Goal: Information Seeking & Learning: Learn about a topic

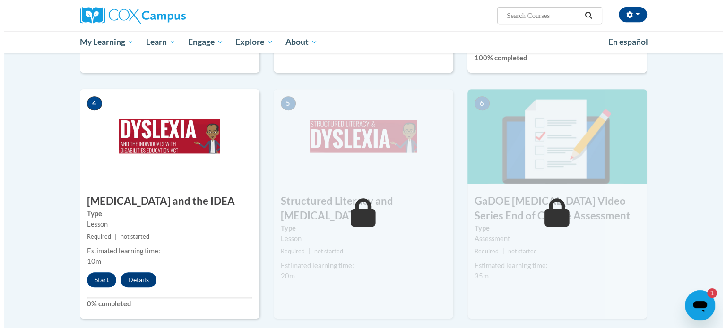
scroll to position [433, 0]
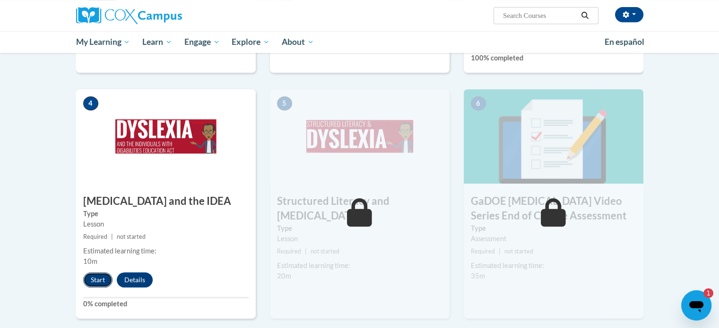
click at [97, 273] on button "Start" at bounding box center [97, 280] width 29 height 15
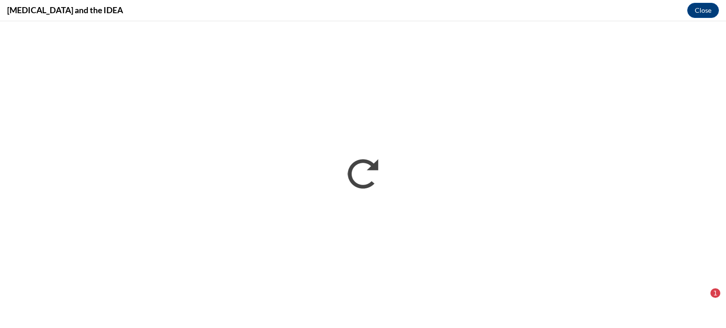
scroll to position [0, 0]
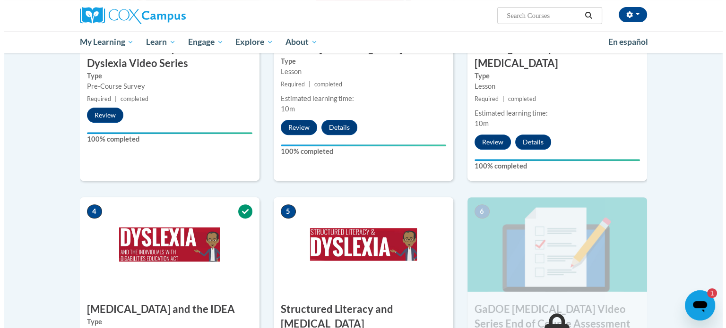
scroll to position [438, 0]
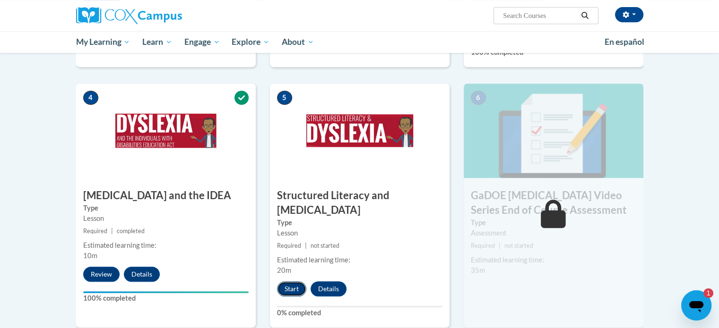
click at [295, 282] on button "Start" at bounding box center [291, 289] width 29 height 15
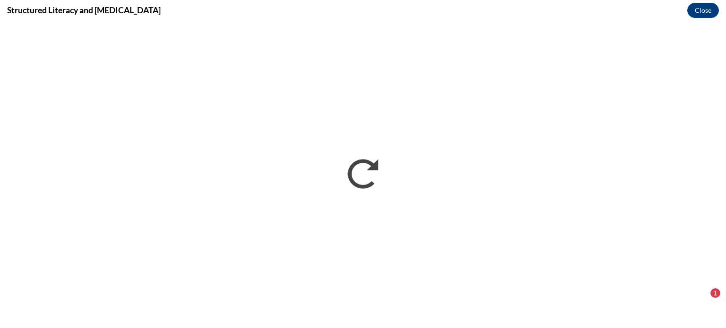
scroll to position [0, 0]
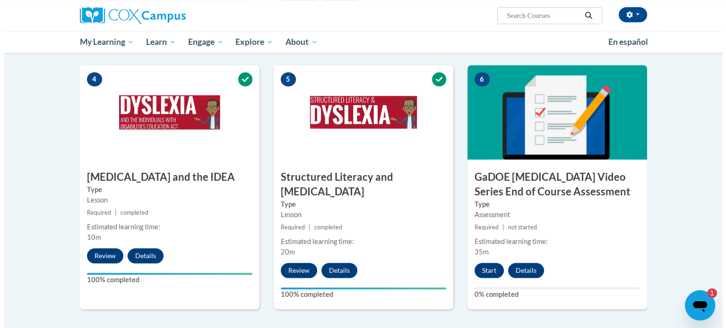
scroll to position [456, 0]
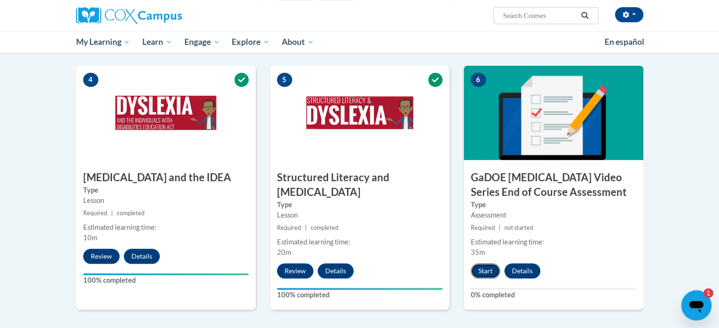
click at [480, 264] on button "Start" at bounding box center [485, 271] width 29 height 15
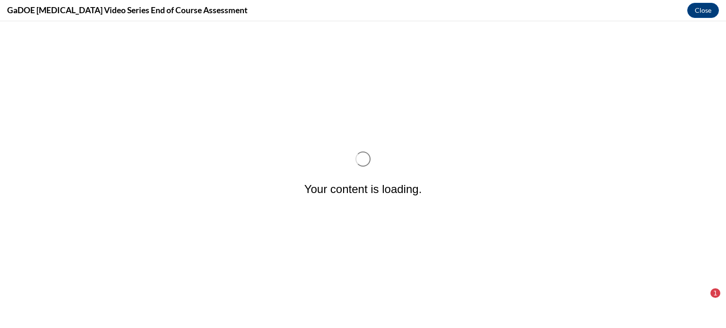
scroll to position [0, 0]
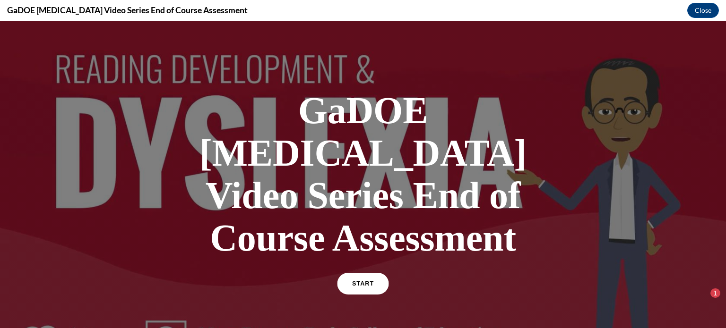
click at [352, 281] on span "START" at bounding box center [363, 284] width 22 height 7
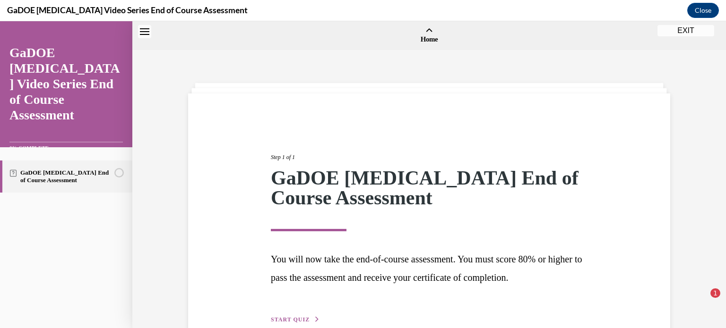
scroll to position [29, 0]
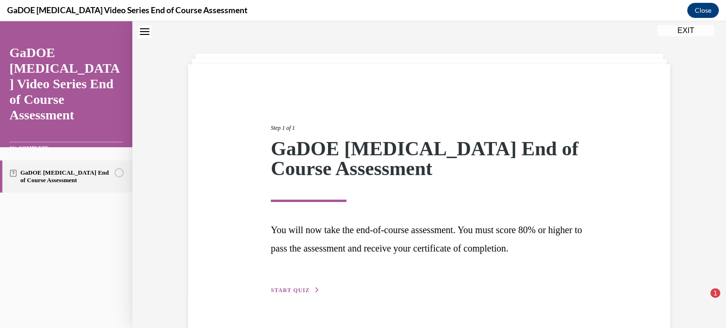
click at [289, 288] on span "START QUIZ" at bounding box center [290, 290] width 39 height 7
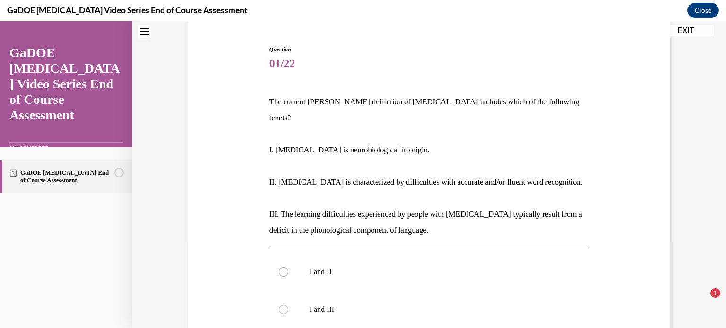
scroll to position [166, 0]
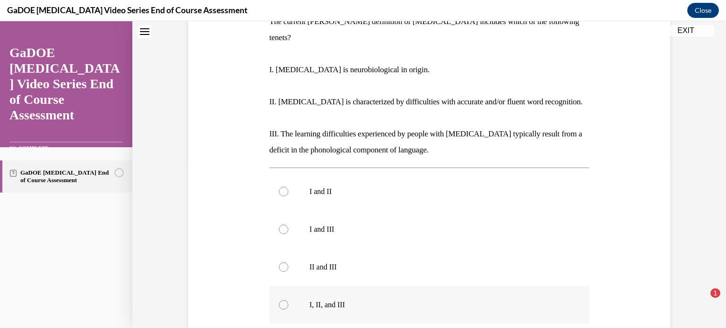
click at [281, 300] on div at bounding box center [283, 304] width 9 height 9
click at [281, 300] on input "I, II, and III" at bounding box center [283, 304] width 9 height 9
radio input "true"
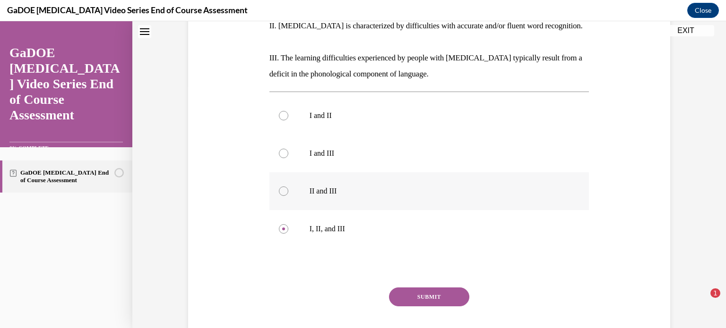
scroll to position [243, 0]
click at [438, 287] on button "SUBMIT" at bounding box center [429, 296] width 80 height 19
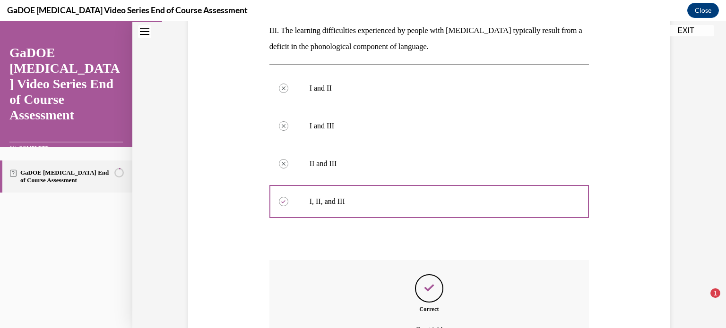
scroll to position [358, 0]
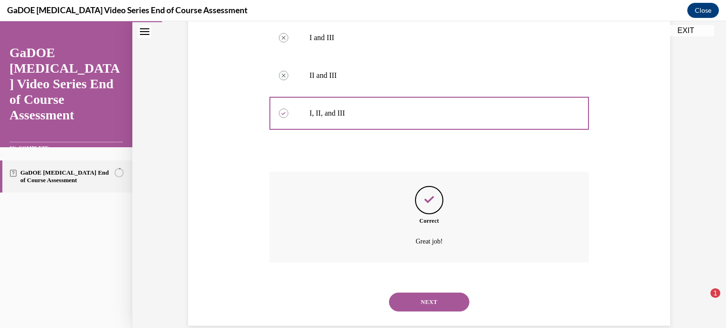
click at [438, 293] on button "NEXT" at bounding box center [429, 302] width 80 height 19
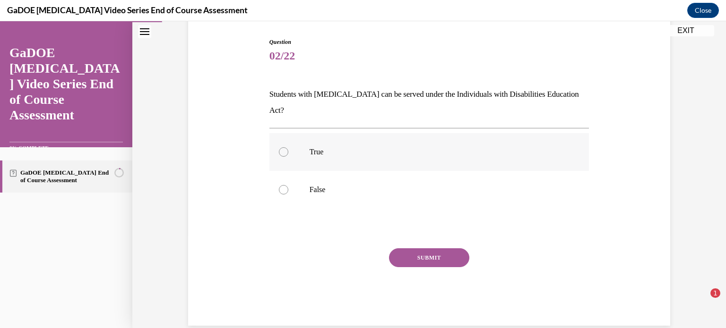
click at [279, 147] on div at bounding box center [283, 151] width 9 height 9
click at [279, 147] on input "True" at bounding box center [283, 151] width 9 height 9
radio input "true"
click at [415, 248] on button "SUBMIT" at bounding box center [429, 257] width 80 height 19
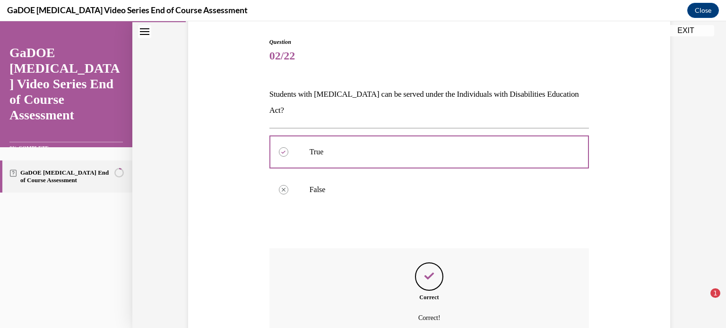
scroll to position [170, 0]
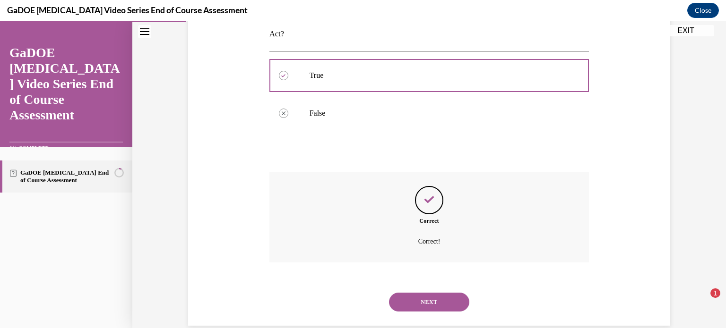
click at [407, 293] on button "NEXT" at bounding box center [429, 302] width 80 height 19
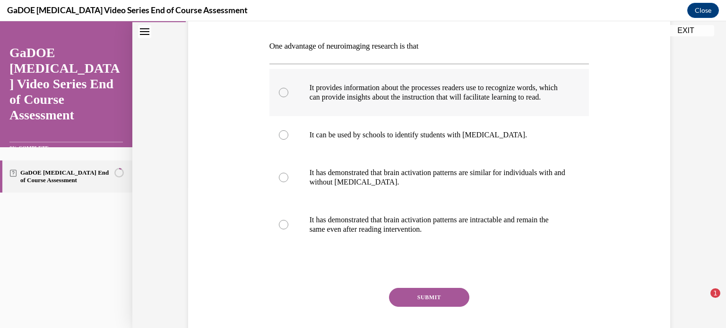
scroll to position [144, 0]
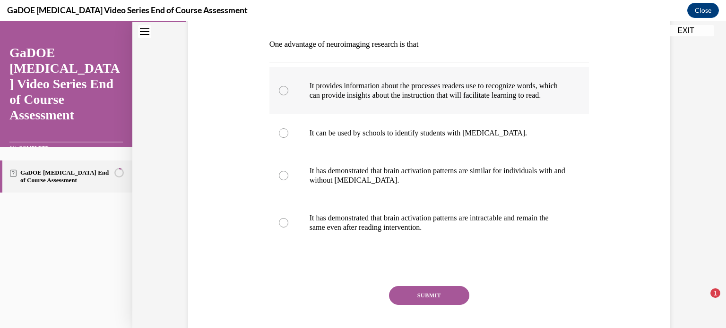
click at [279, 94] on div at bounding box center [283, 90] width 9 height 9
click at [279, 94] on input "It provides information about the processes readers use to recognize words, whi…" at bounding box center [283, 90] width 9 height 9
radio input "true"
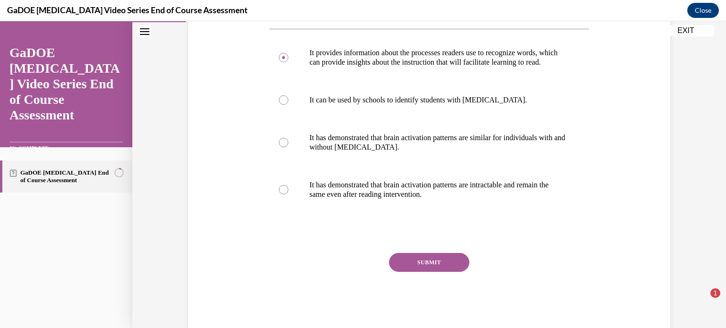
click at [406, 269] on button "SUBMIT" at bounding box center [429, 262] width 80 height 19
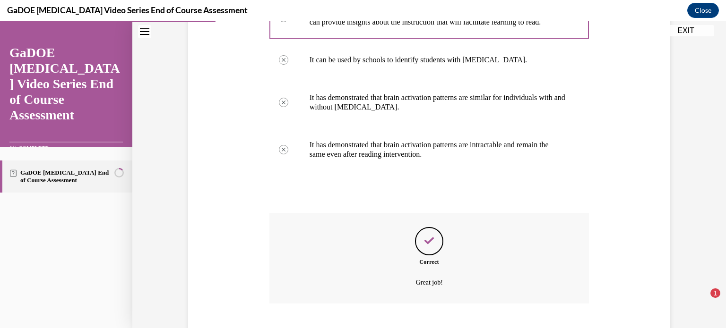
scroll to position [283, 0]
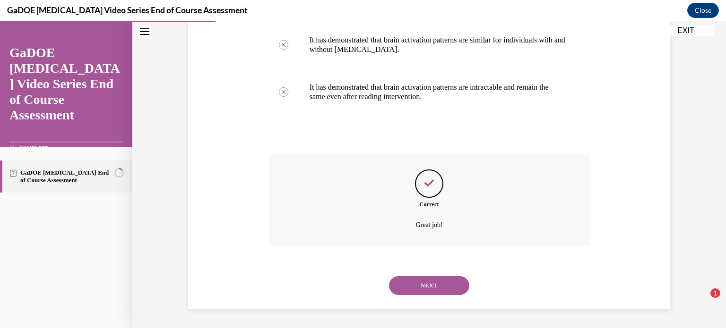
click at [415, 286] on button "NEXT" at bounding box center [429, 285] width 80 height 19
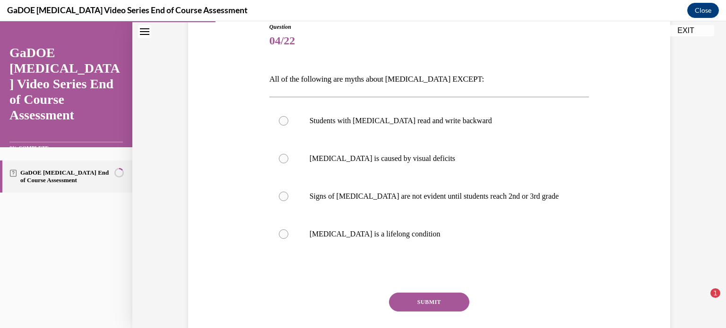
scroll to position [110, 0]
click at [279, 231] on div at bounding box center [283, 233] width 9 height 9
click at [279, 231] on input "Dyslexia is a lifelong condition" at bounding box center [283, 233] width 9 height 9
radio input "true"
click at [407, 303] on button "SUBMIT" at bounding box center [429, 301] width 80 height 19
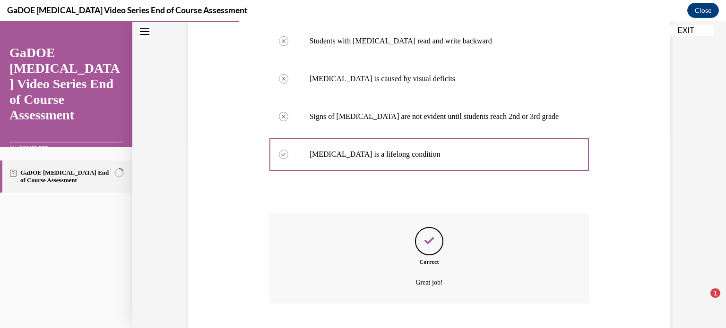
scroll to position [246, 0]
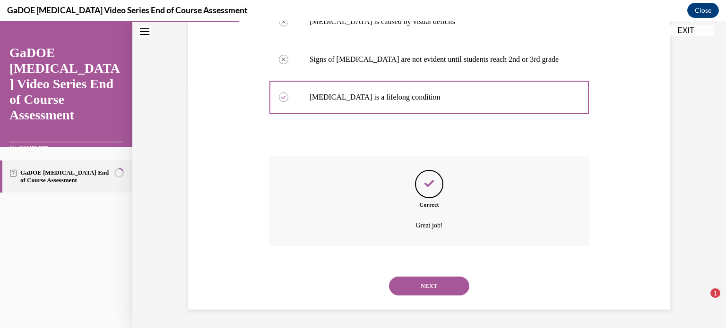
click at [412, 289] on button "NEXT" at bounding box center [429, 286] width 80 height 19
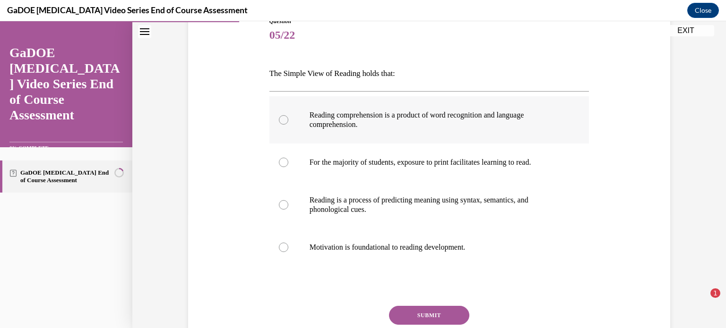
scroll to position [113, 0]
click at [280, 119] on div at bounding box center [283, 120] width 9 height 9
click at [280, 119] on input "Reading comprehension is a product of word recognition and language comprehensi…" at bounding box center [283, 120] width 9 height 9
radio input "true"
click at [410, 314] on button "SUBMIT" at bounding box center [429, 316] width 80 height 19
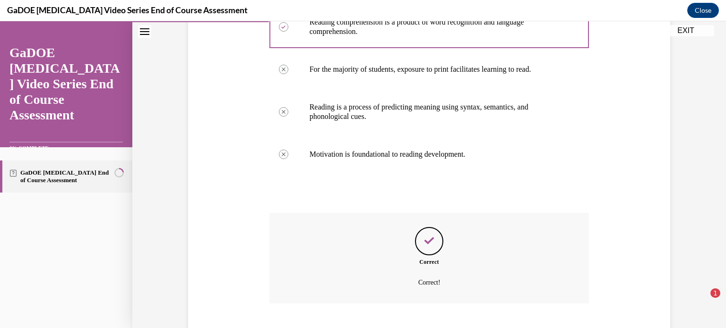
scroll to position [265, 0]
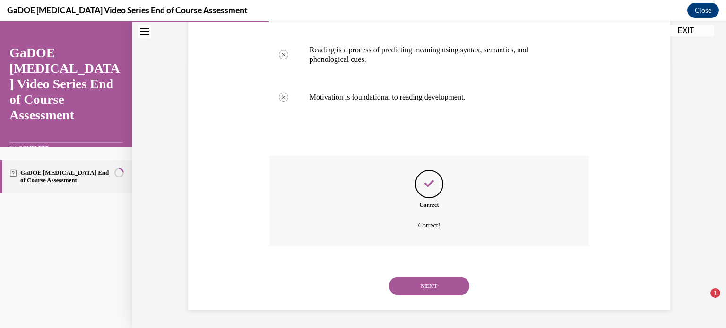
click at [421, 283] on button "NEXT" at bounding box center [429, 286] width 80 height 19
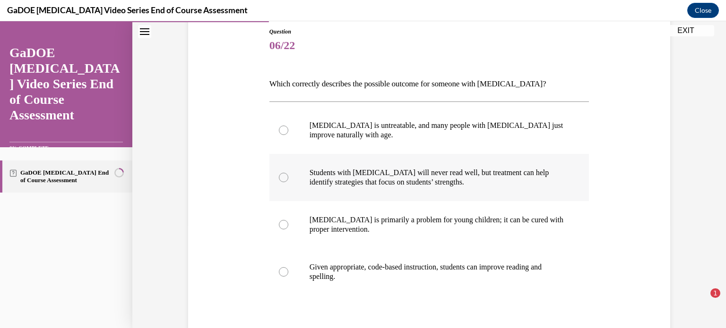
scroll to position [110, 0]
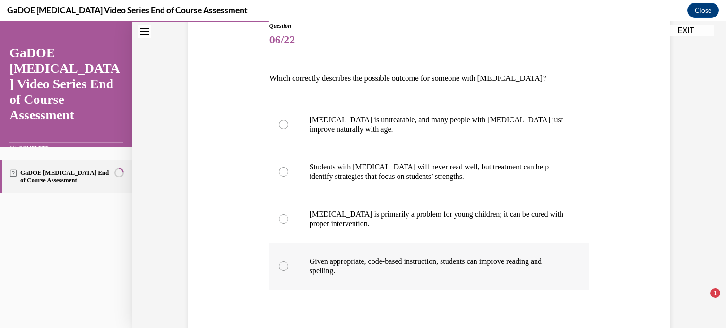
click at [279, 265] on div at bounding box center [283, 266] width 9 height 9
click at [279, 265] on input "Given appropriate, code-based instruction, students can improve reading and spe…" at bounding box center [283, 266] width 9 height 9
radio input "true"
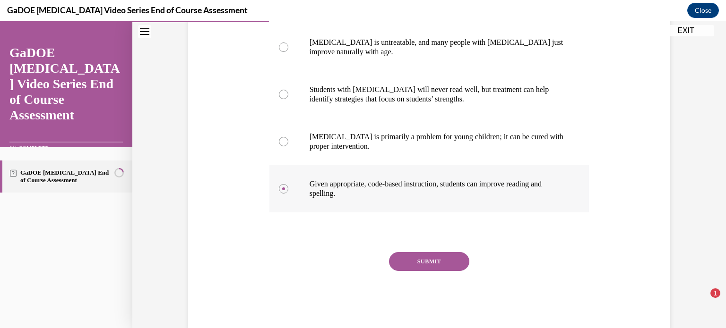
scroll to position [187, 0]
click at [408, 260] on button "SUBMIT" at bounding box center [429, 261] width 80 height 19
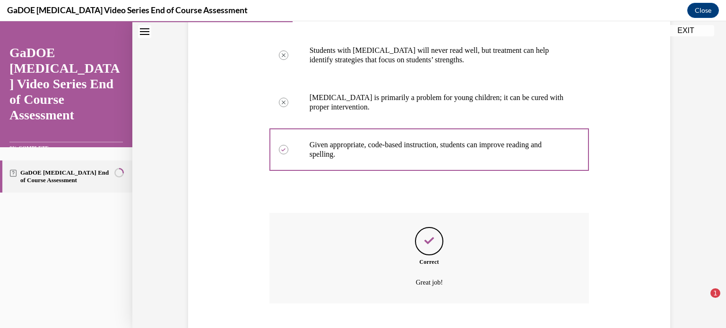
scroll to position [283, 0]
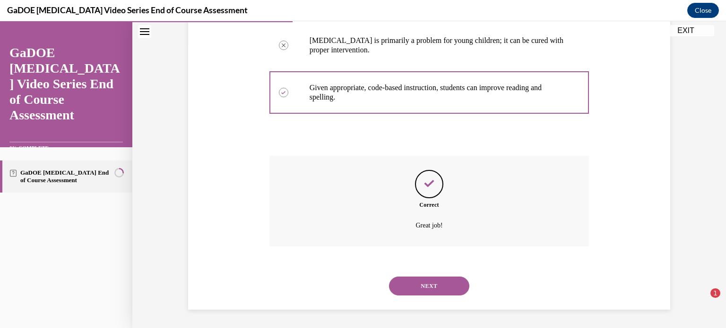
click at [411, 280] on button "NEXT" at bounding box center [429, 286] width 80 height 19
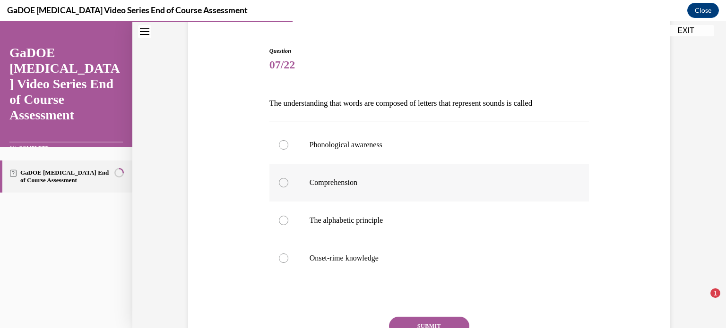
scroll to position [85, 0]
click at [279, 219] on div at bounding box center [283, 219] width 9 height 9
click at [279, 219] on input "The alphabetic principle" at bounding box center [283, 219] width 9 height 9
radio input "true"
click at [424, 324] on button "SUBMIT" at bounding box center [429, 326] width 80 height 19
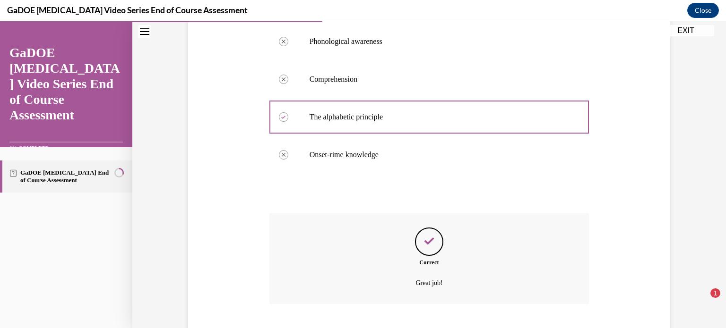
scroll to position [246, 0]
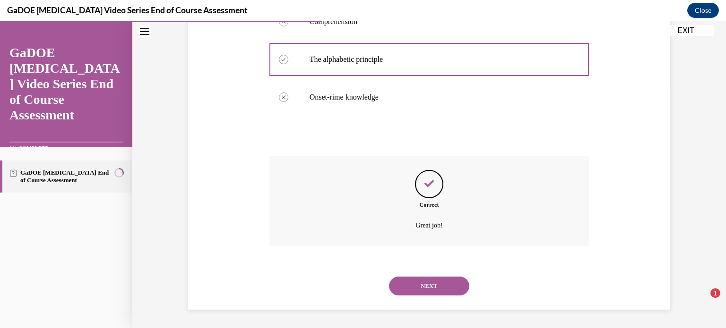
click at [431, 284] on button "NEXT" at bounding box center [429, 286] width 80 height 19
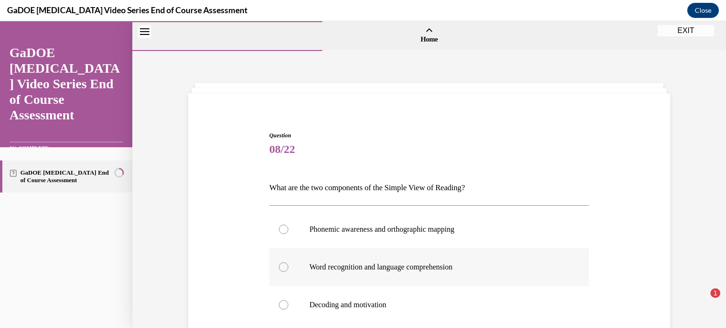
scroll to position [93, 0]
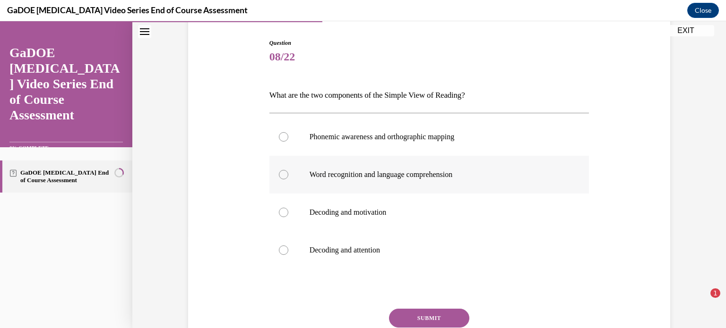
click at [282, 173] on div at bounding box center [283, 174] width 9 height 9
click at [282, 173] on input "Word recognition and language comprehension" at bounding box center [283, 174] width 9 height 9
radio input "true"
click at [423, 314] on button "SUBMIT" at bounding box center [429, 318] width 80 height 19
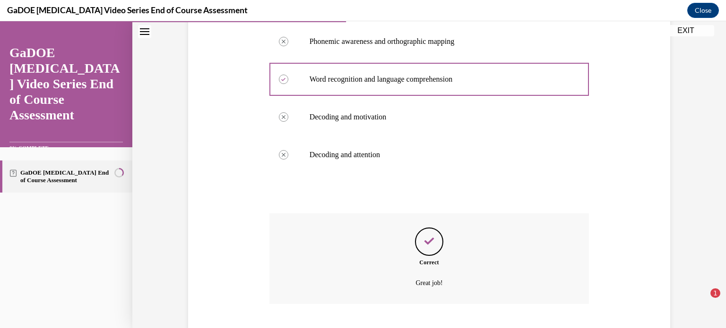
scroll to position [246, 0]
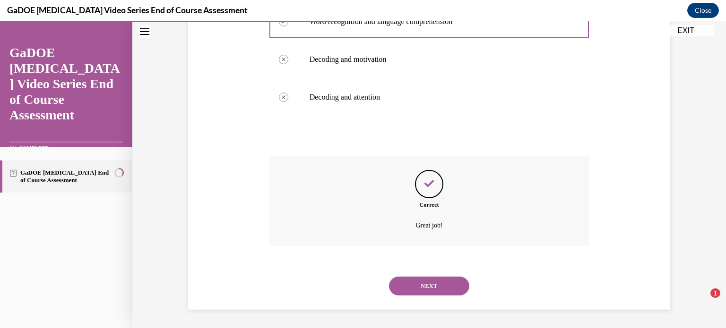
click at [432, 284] on button "NEXT" at bounding box center [429, 286] width 80 height 19
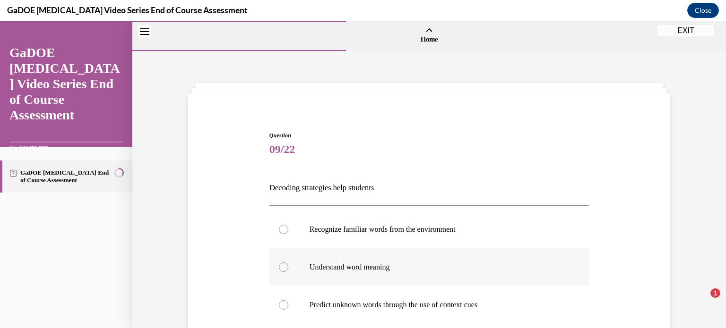
scroll to position [87, 0]
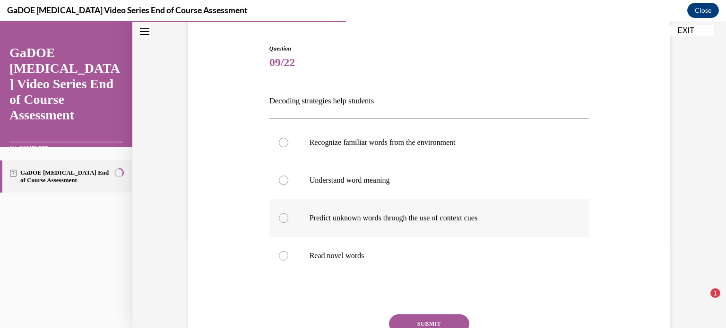
click at [460, 218] on p "Predict unknown words through the use of context cues" at bounding box center [437, 218] width 256 height 9
click at [288, 218] on input "Predict unknown words through the use of context cues" at bounding box center [283, 218] width 9 height 9
radio input "true"
click at [279, 178] on div at bounding box center [283, 180] width 9 height 9
click at [279, 178] on input "Understand word meaning" at bounding box center [283, 180] width 9 height 9
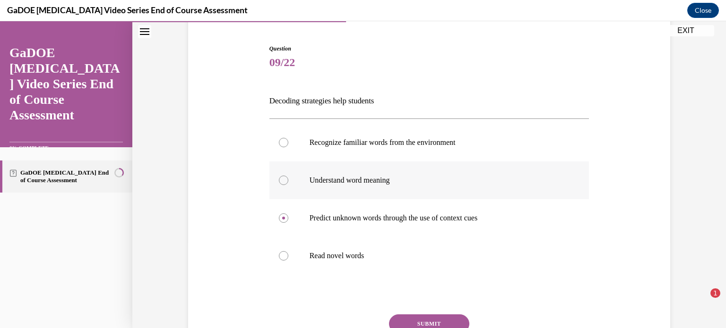
radio input "true"
click at [410, 321] on button "SUBMIT" at bounding box center [429, 324] width 80 height 19
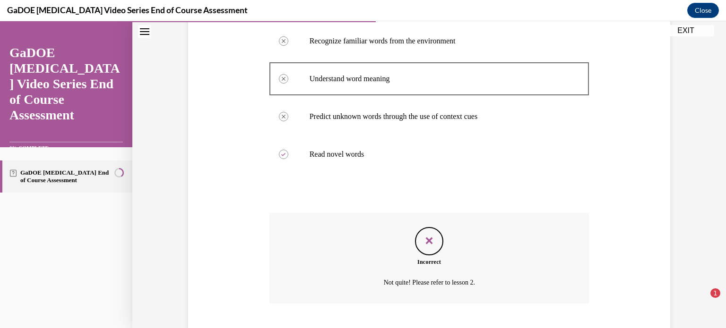
scroll to position [218, 0]
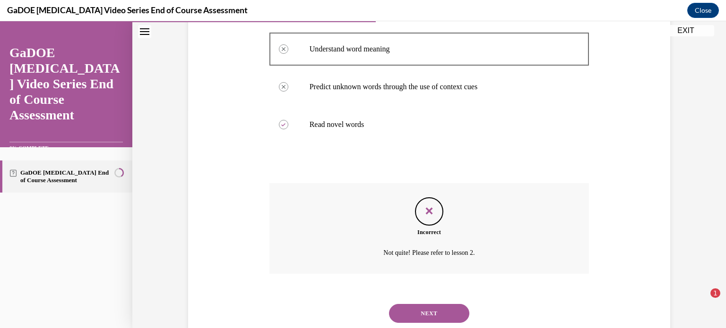
click at [424, 313] on button "NEXT" at bounding box center [429, 313] width 80 height 19
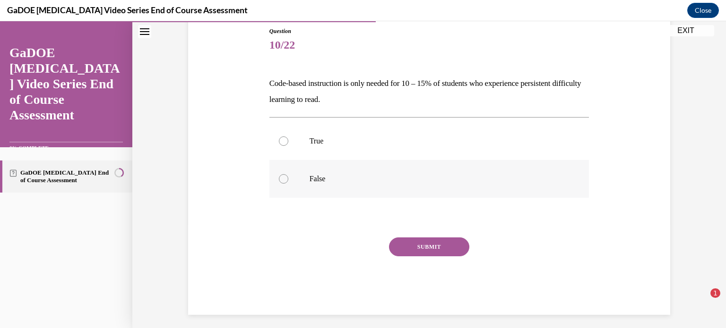
click at [282, 180] on div at bounding box center [283, 178] width 9 height 9
click at [282, 180] on input "False" at bounding box center [283, 178] width 9 height 9
radio input "true"
click at [407, 249] on button "SUBMIT" at bounding box center [429, 247] width 80 height 19
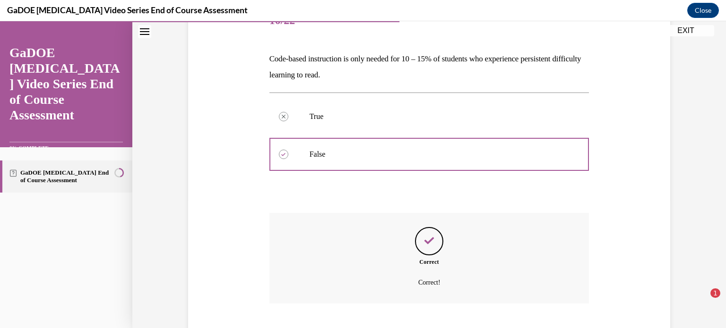
scroll to position [186, 0]
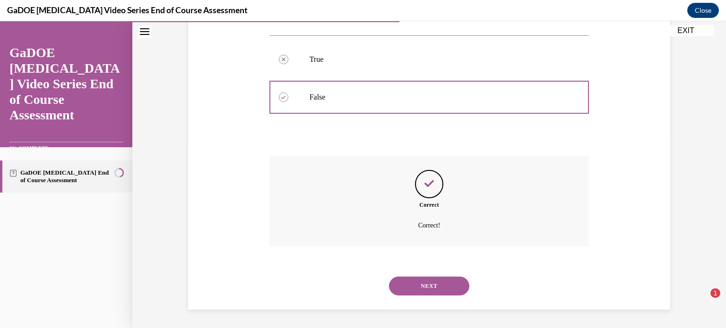
click at [428, 285] on button "NEXT" at bounding box center [429, 286] width 80 height 19
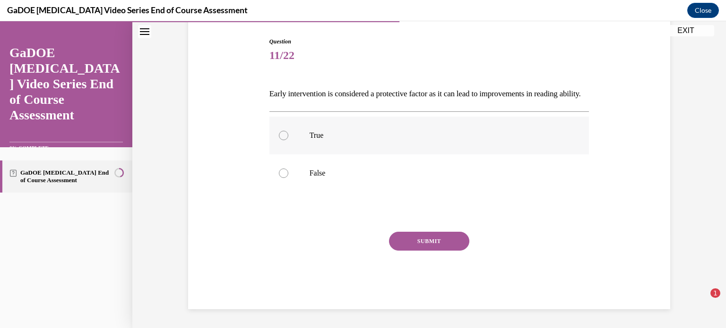
click at [279, 140] on div at bounding box center [283, 135] width 9 height 9
click at [279, 140] on input "True" at bounding box center [283, 135] width 9 height 9
radio input "true"
click at [409, 249] on button "SUBMIT" at bounding box center [429, 241] width 80 height 19
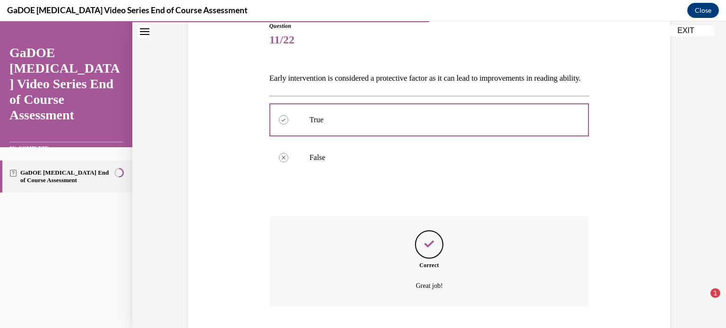
scroll to position [186, 0]
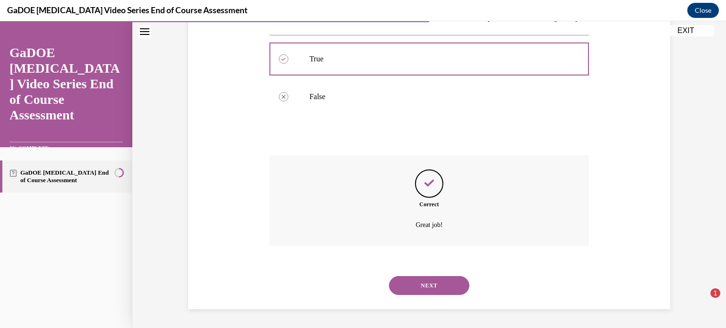
click at [423, 283] on button "NEXT" at bounding box center [429, 285] width 80 height 19
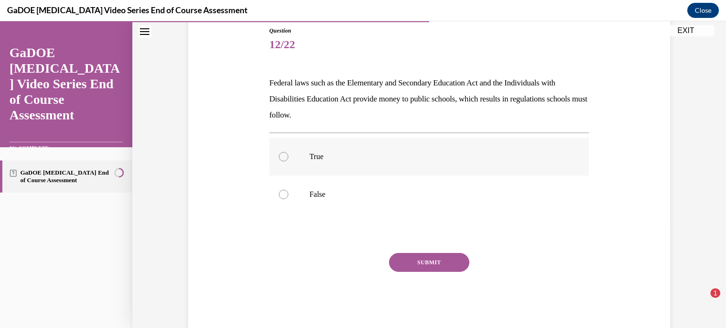
click at [280, 155] on div at bounding box center [283, 156] width 9 height 9
click at [280, 155] on input "True" at bounding box center [283, 156] width 9 height 9
radio input "true"
click at [413, 264] on button "SUBMIT" at bounding box center [429, 262] width 80 height 19
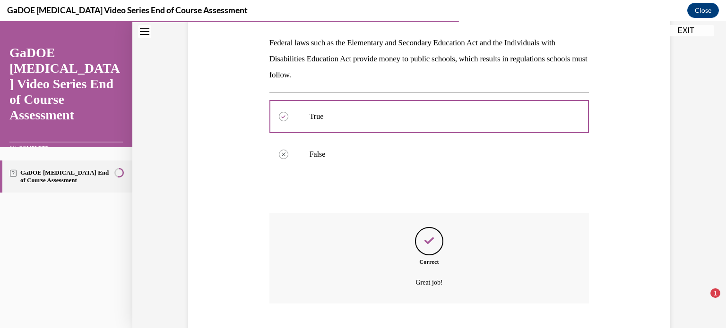
scroll to position [202, 0]
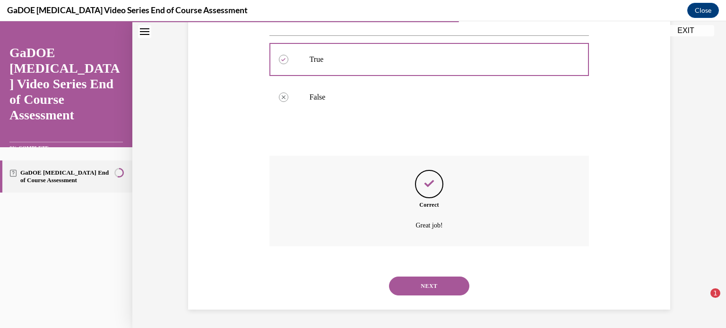
click at [426, 281] on button "NEXT" at bounding box center [429, 286] width 80 height 19
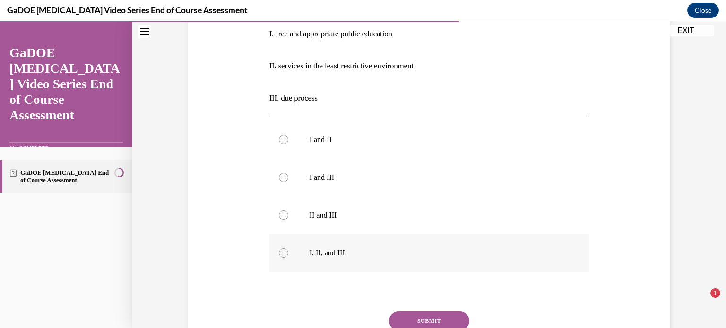
click at [279, 253] on div at bounding box center [283, 252] width 9 height 9
click at [279, 253] on input "I, II, and III" at bounding box center [283, 252] width 9 height 9
radio input "true"
click at [411, 320] on button "SUBMIT" at bounding box center [429, 321] width 80 height 19
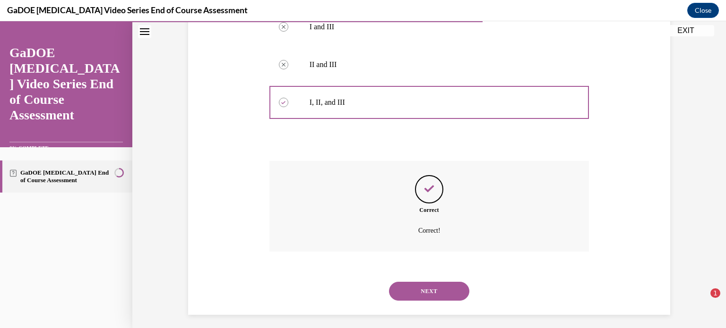
scroll to position [358, 0]
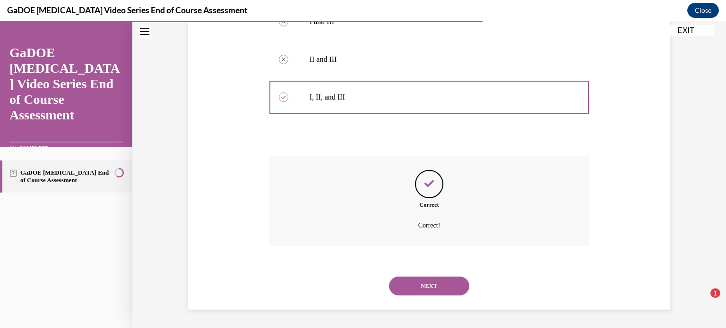
click at [416, 286] on button "NEXT" at bounding box center [429, 286] width 80 height 19
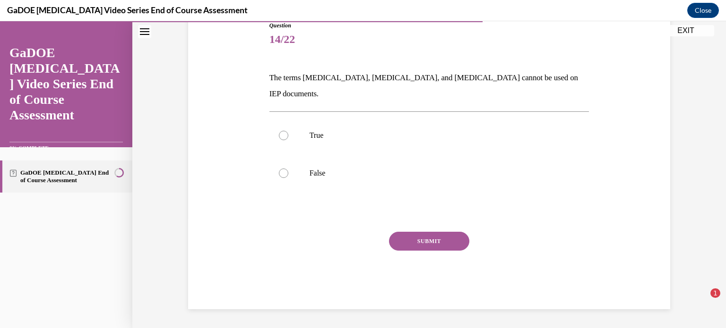
scroll to position [94, 0]
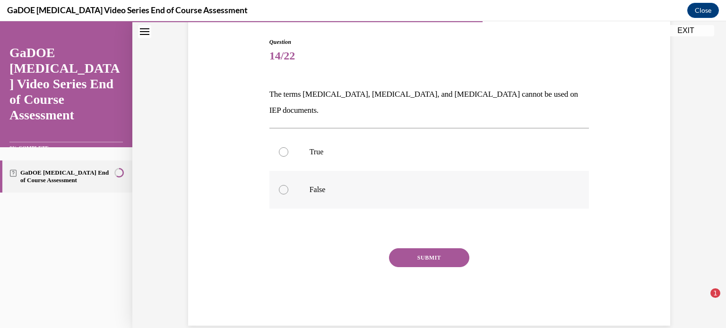
click at [279, 185] on div at bounding box center [283, 189] width 9 height 9
click at [279, 185] on input "False" at bounding box center [283, 189] width 9 height 9
radio input "true"
click at [418, 248] on button "SUBMIT" at bounding box center [429, 257] width 80 height 19
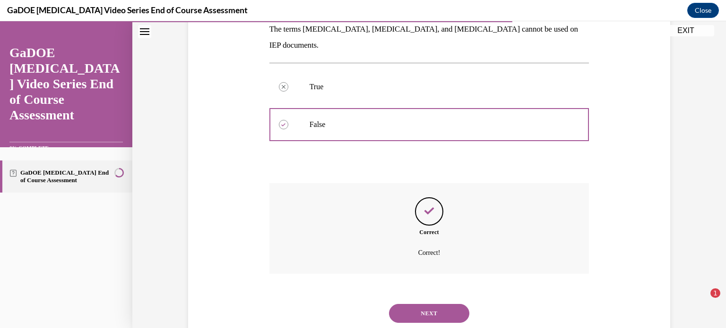
scroll to position [170, 0]
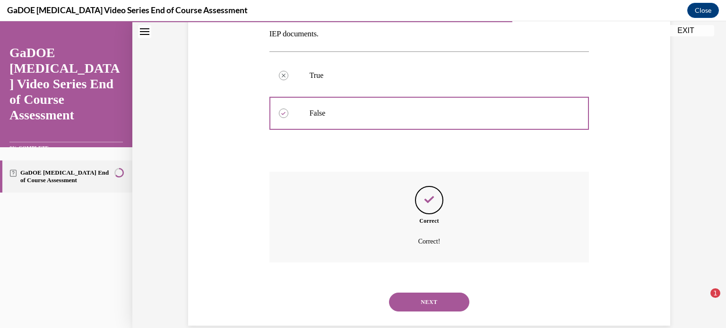
click at [414, 293] on button "NEXT" at bounding box center [429, 302] width 80 height 19
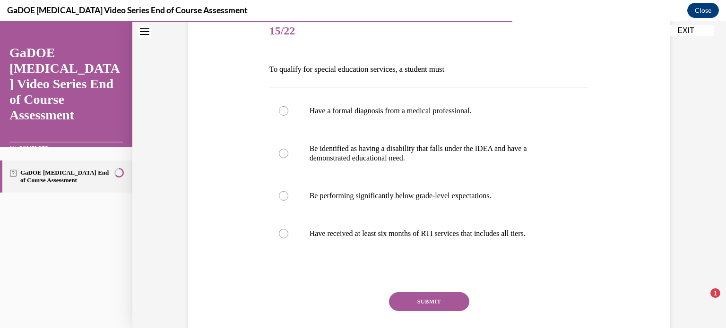
scroll to position [119, 0]
click at [280, 154] on div at bounding box center [283, 152] width 9 height 9
click at [280, 154] on input "Be identified as having a disability that falls under the IDEA and have a demon…" at bounding box center [283, 152] width 9 height 9
radio input "true"
click at [396, 299] on button "SUBMIT" at bounding box center [429, 301] width 80 height 19
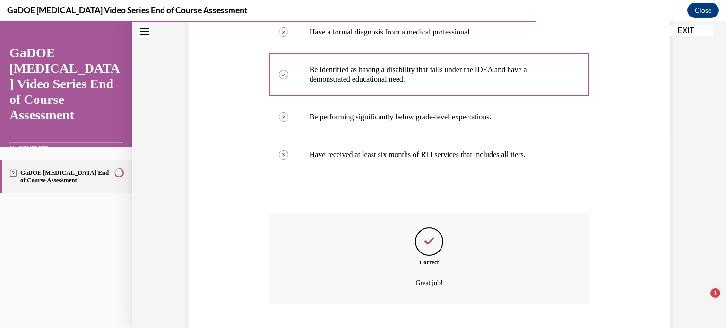
scroll to position [255, 0]
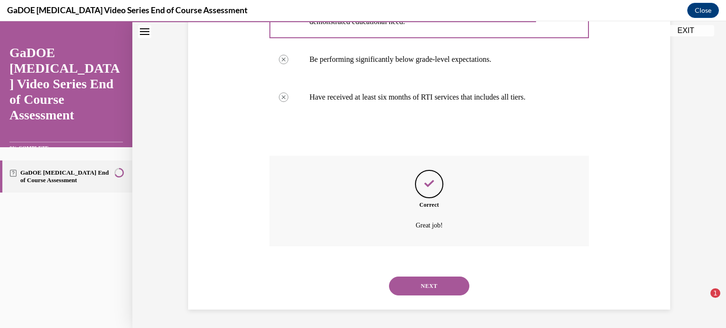
click at [411, 287] on button "NEXT" at bounding box center [429, 286] width 80 height 19
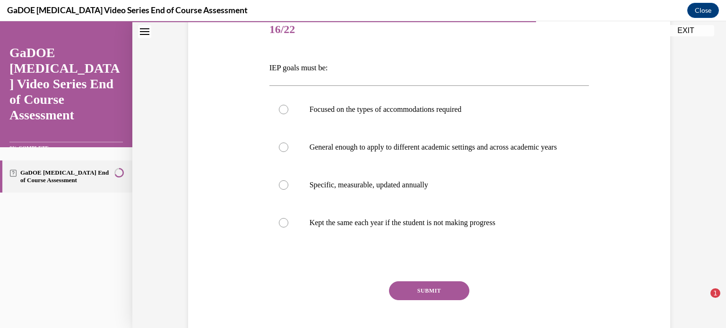
scroll to position [120, 0]
click at [279, 189] on div at bounding box center [283, 184] width 9 height 9
click at [279, 189] on input "Specific, measurable, updated annually" at bounding box center [283, 184] width 9 height 9
radio input "true"
click at [425, 300] on button "SUBMIT" at bounding box center [429, 290] width 80 height 19
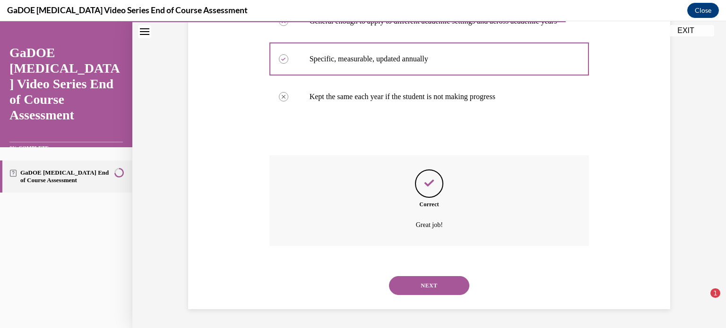
scroll to position [255, 0]
click at [428, 287] on button "NEXT" at bounding box center [429, 285] width 80 height 19
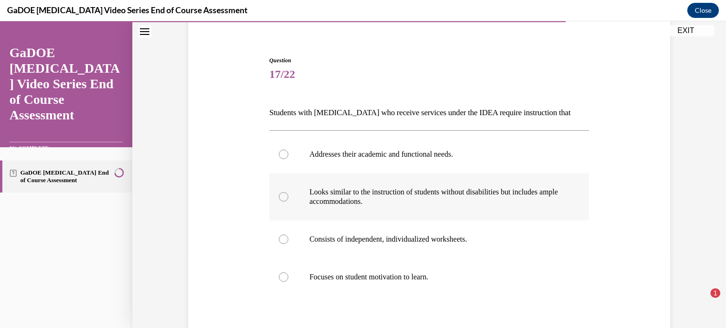
scroll to position [108, 0]
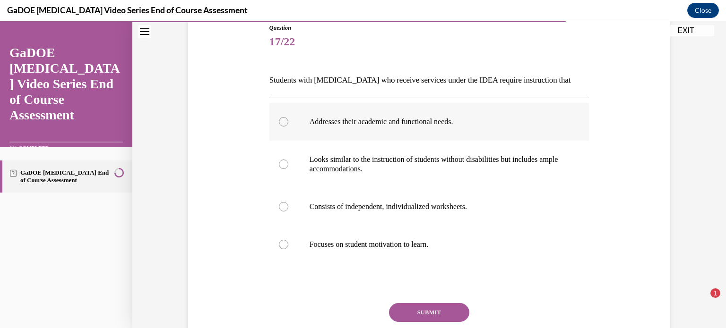
click at [279, 120] on div at bounding box center [283, 121] width 9 height 9
click at [279, 120] on input "Addresses their academic and functional needs." at bounding box center [283, 121] width 9 height 9
radio input "true"
click at [417, 313] on button "SUBMIT" at bounding box center [429, 312] width 80 height 19
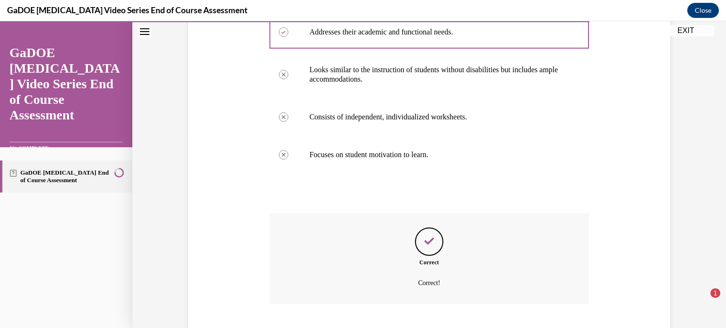
scroll to position [255, 0]
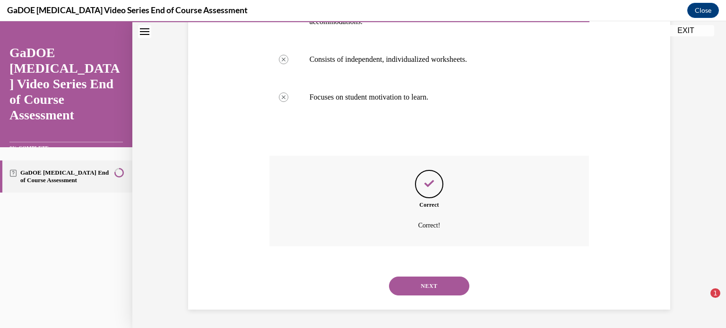
click at [422, 287] on button "NEXT" at bounding box center [429, 286] width 80 height 19
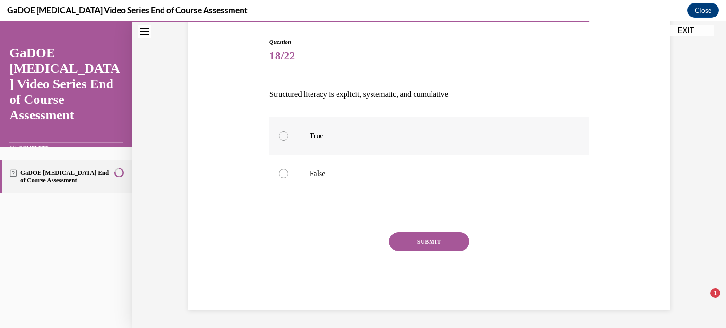
click at [282, 138] on div at bounding box center [283, 135] width 9 height 9
click at [282, 138] on input "True" at bounding box center [283, 135] width 9 height 9
radio input "true"
click at [399, 242] on button "SUBMIT" at bounding box center [429, 241] width 80 height 19
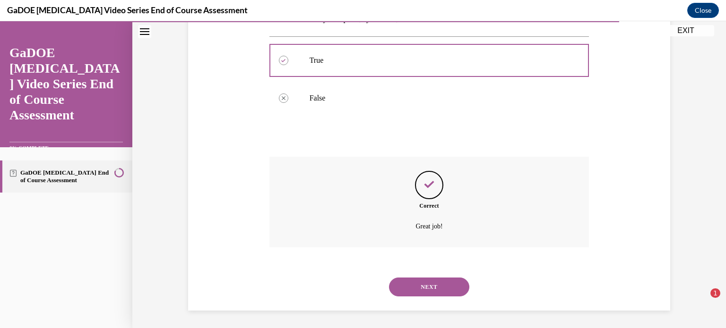
scroll to position [170, 0]
click at [422, 283] on button "NEXT" at bounding box center [429, 286] width 80 height 19
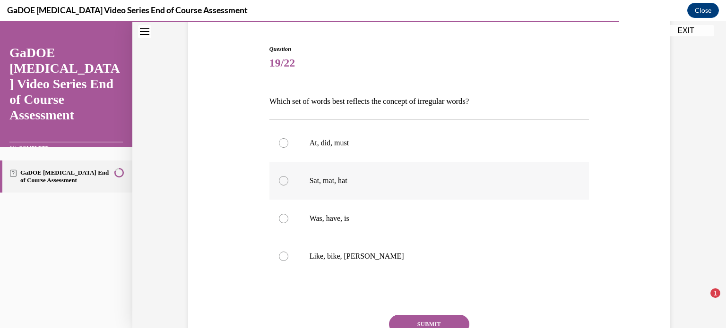
scroll to position [88, 0]
click at [280, 217] on div at bounding box center [283, 217] width 9 height 9
click at [280, 217] on input "Was, have, is" at bounding box center [283, 217] width 9 height 9
radio input "true"
click at [412, 317] on button "SUBMIT" at bounding box center [429, 323] width 80 height 19
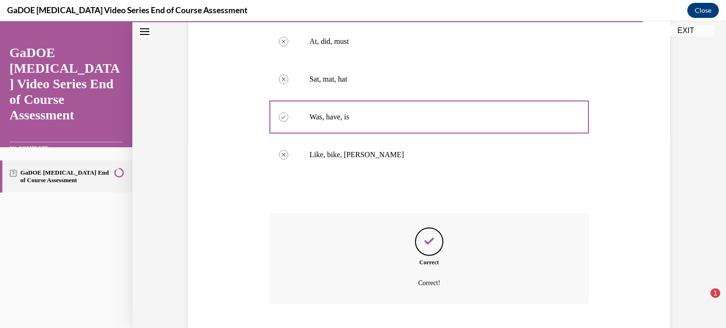
scroll to position [246, 0]
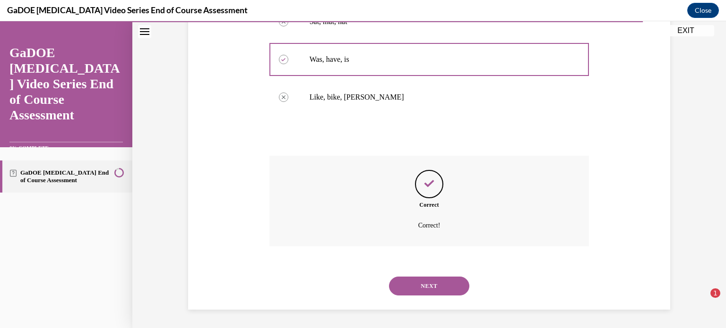
click at [401, 283] on button "NEXT" at bounding box center [429, 286] width 80 height 19
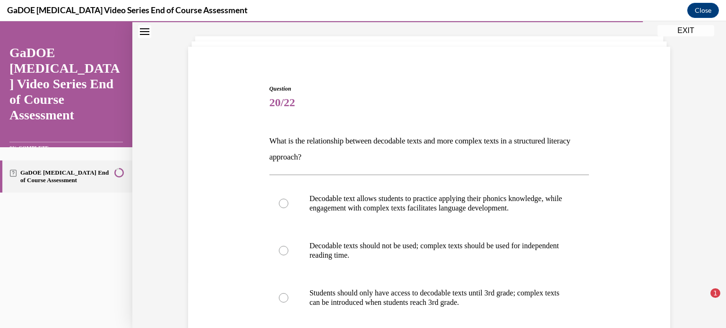
scroll to position [111, 0]
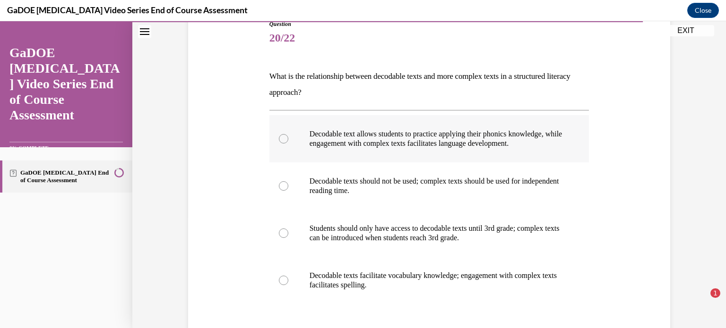
click at [279, 136] on div at bounding box center [283, 138] width 9 height 9
click at [279, 136] on input "Decodable text allows students to practice applying their phonics knowledge, wh…" at bounding box center [283, 138] width 9 height 9
radio input "true"
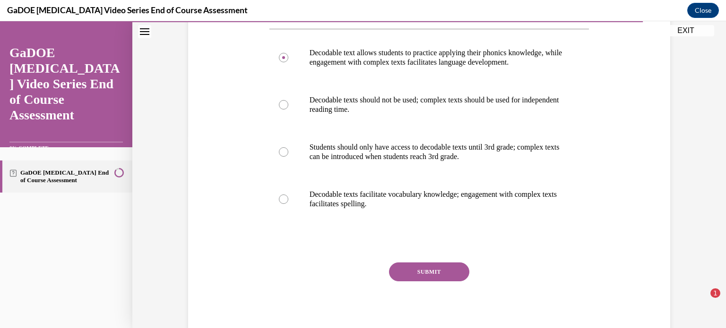
scroll to position [196, 0]
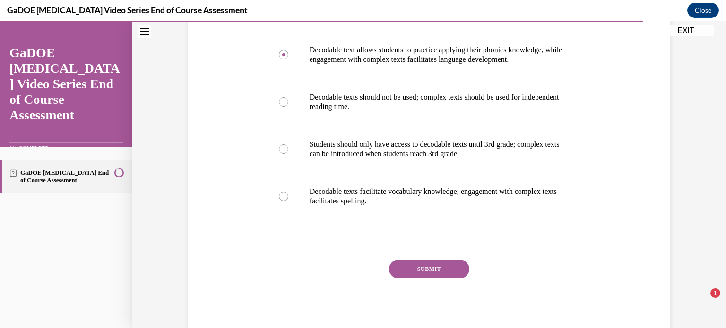
click at [398, 271] on button "SUBMIT" at bounding box center [429, 269] width 80 height 19
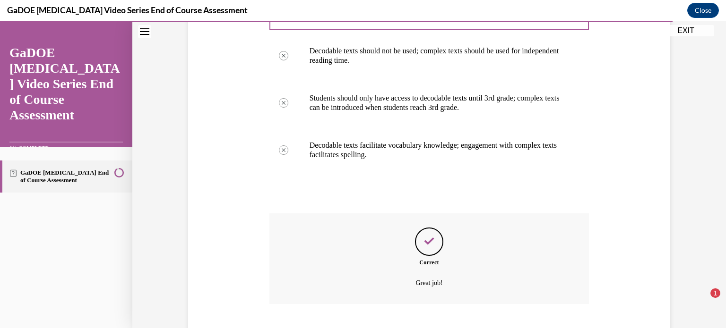
scroll to position [300, 0]
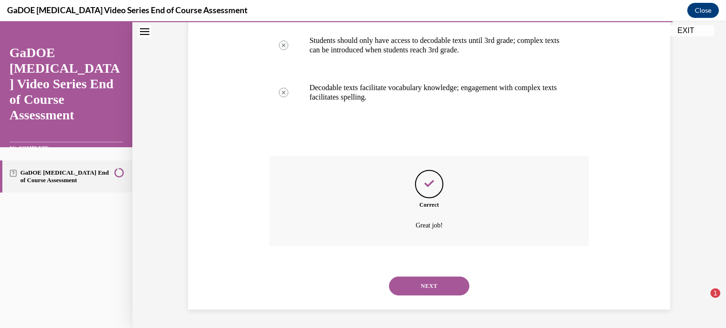
click at [404, 287] on button "NEXT" at bounding box center [429, 286] width 80 height 19
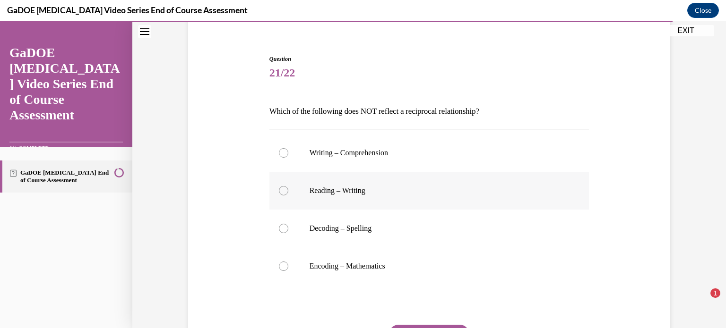
scroll to position [77, 0]
click at [279, 266] on div at bounding box center [283, 265] width 9 height 9
click at [279, 266] on input "Encoding – Mathematics" at bounding box center [283, 265] width 9 height 9
radio input "true"
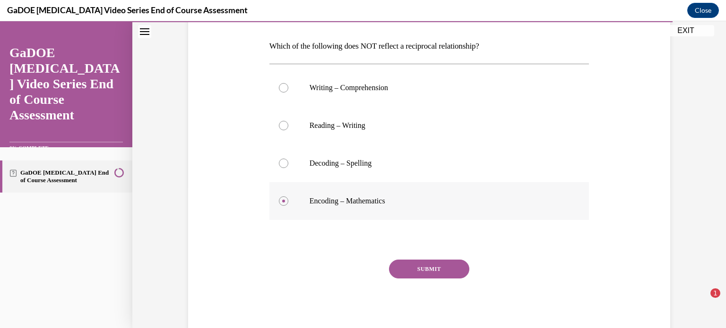
click at [440, 267] on button "SUBMIT" at bounding box center [429, 269] width 80 height 19
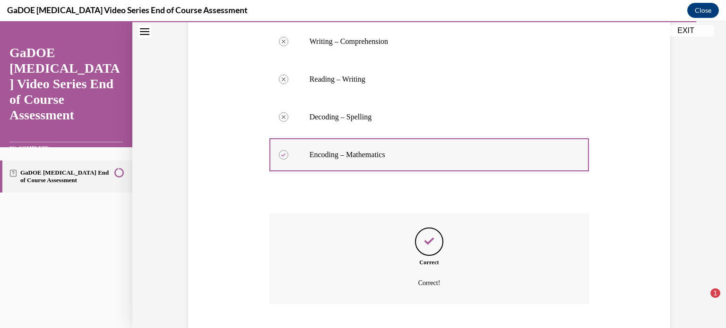
scroll to position [246, 0]
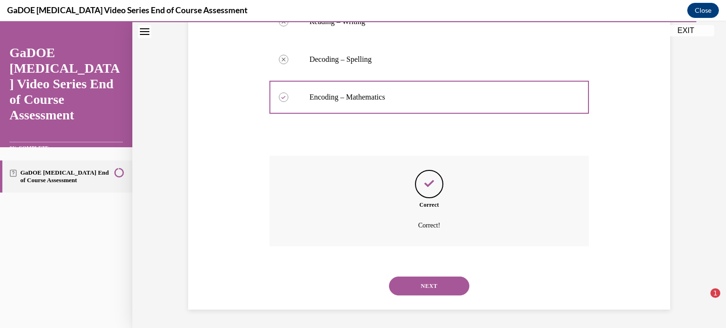
click at [433, 282] on button "NEXT" at bounding box center [429, 286] width 80 height 19
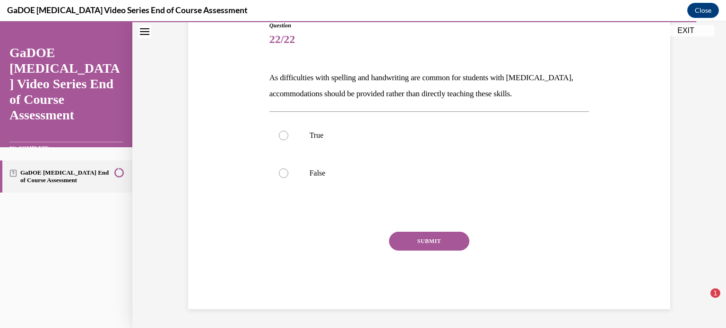
scroll to position [104, 0]
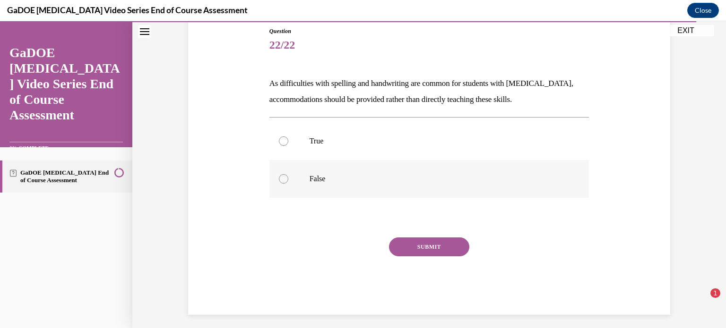
click at [279, 177] on div at bounding box center [283, 178] width 9 height 9
click at [279, 177] on input "False" at bounding box center [283, 178] width 9 height 9
radio input "true"
click at [407, 245] on button "SUBMIT" at bounding box center [429, 247] width 80 height 19
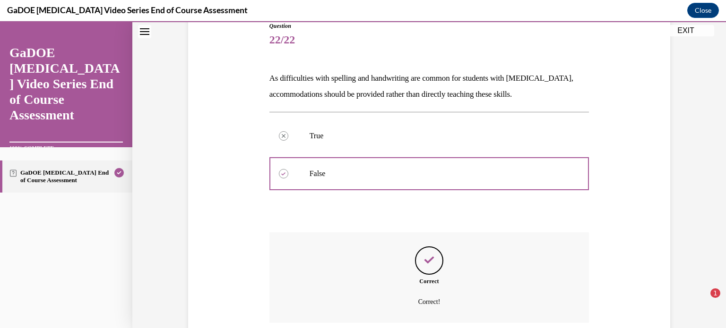
scroll to position [186, 0]
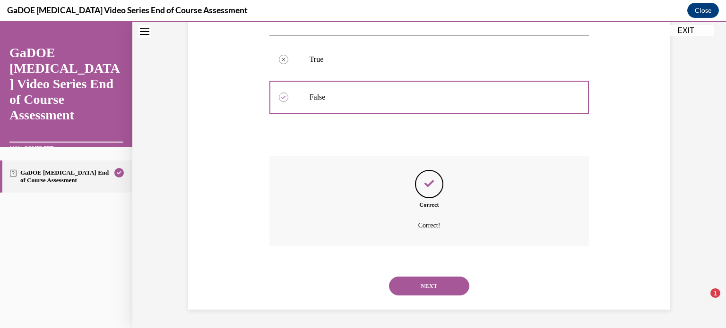
click at [417, 282] on button "NEXT" at bounding box center [429, 286] width 80 height 19
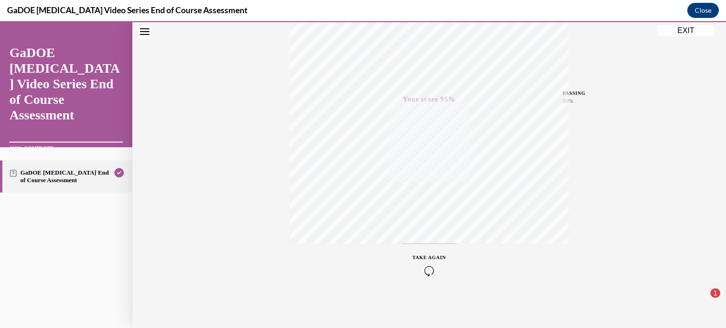
scroll to position [56, 0]
click at [669, 30] on button "EXIT" at bounding box center [685, 30] width 57 height 11
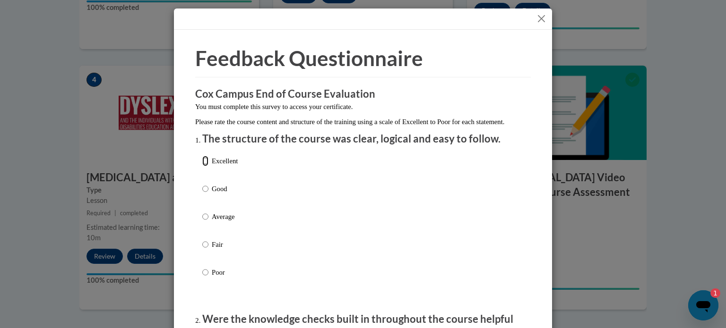
click at [202, 166] on input "Excellent" at bounding box center [205, 161] width 6 height 10
radio input "true"
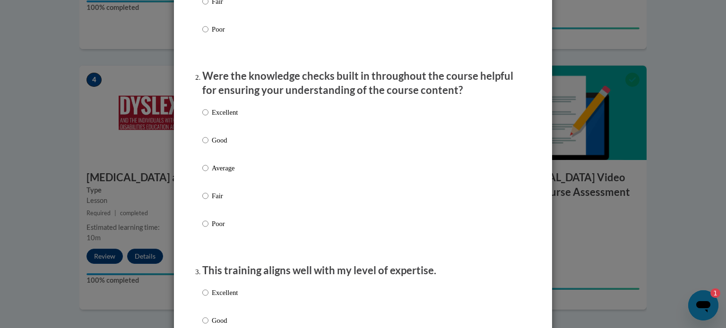
scroll to position [244, 0]
click at [202, 145] on input "Good" at bounding box center [205, 140] width 6 height 10
radio input "true"
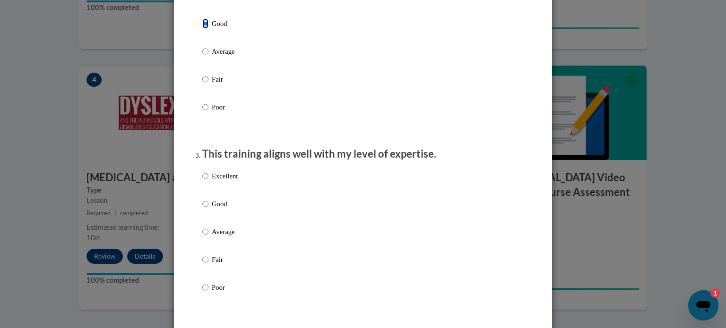
scroll to position [361, 0]
click at [202, 208] on input "Good" at bounding box center [205, 203] width 6 height 10
radio input "true"
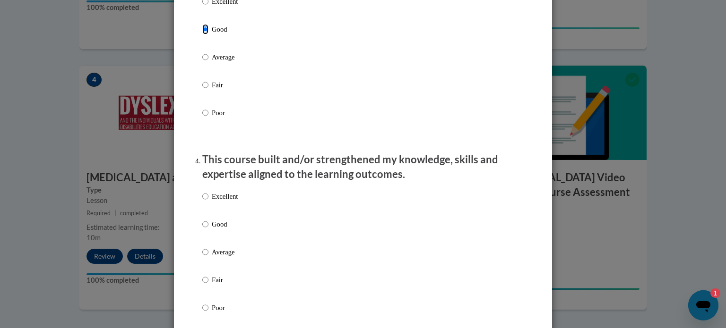
scroll to position [539, 0]
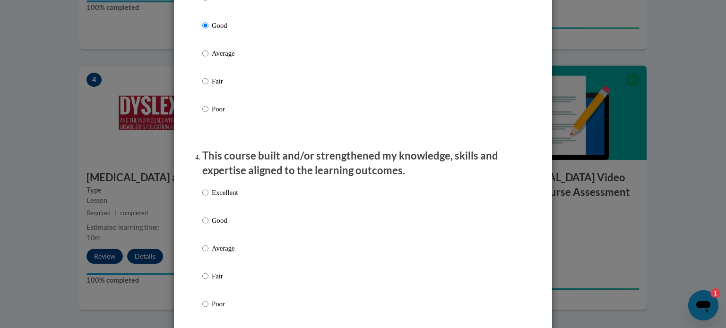
drag, startPoint x: 315, startPoint y: 226, endPoint x: 312, endPoint y: 194, distance: 31.8
click at [312, 194] on div "Excellent Good Average Fair Poor" at bounding box center [362, 260] width 321 height 154
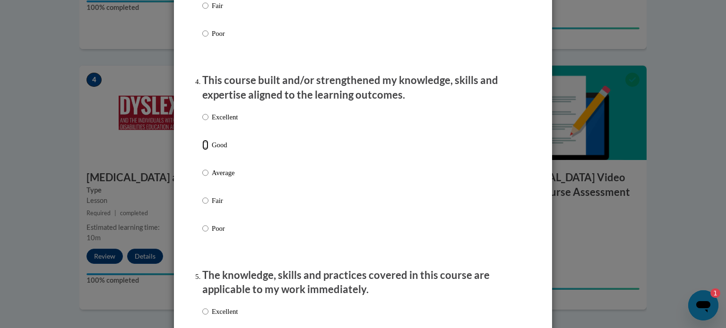
click at [202, 150] on input "Good" at bounding box center [205, 145] width 6 height 10
radio input "true"
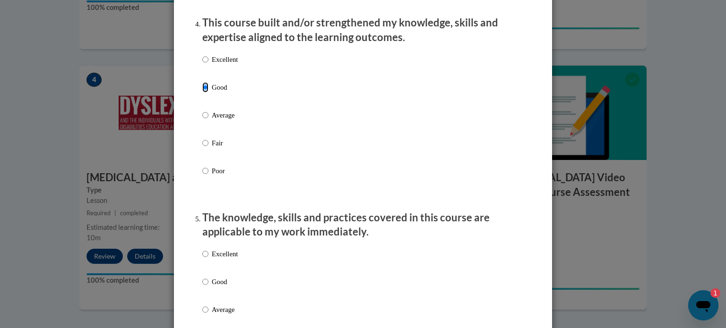
scroll to position [787, 0]
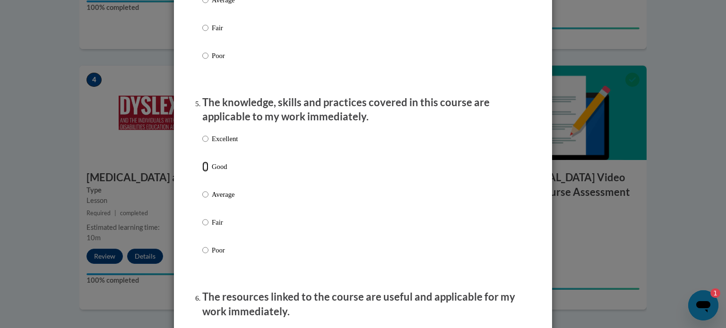
click at [203, 172] on input "Good" at bounding box center [205, 167] width 6 height 10
radio input "true"
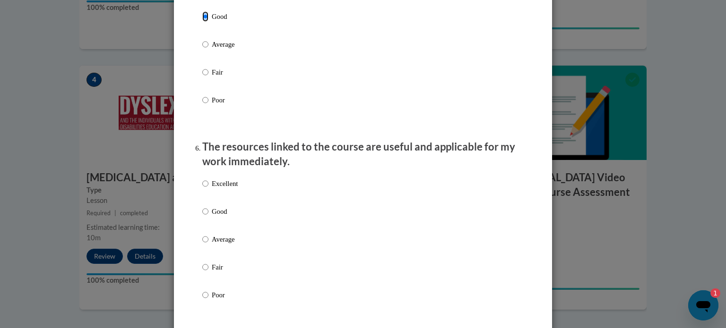
scroll to position [1012, 0]
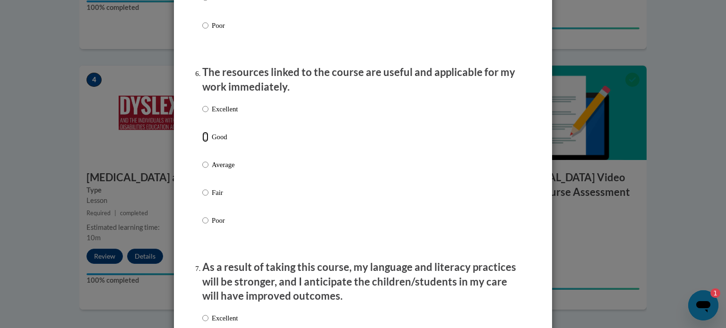
click at [202, 142] on input "Good" at bounding box center [205, 137] width 6 height 10
radio input "true"
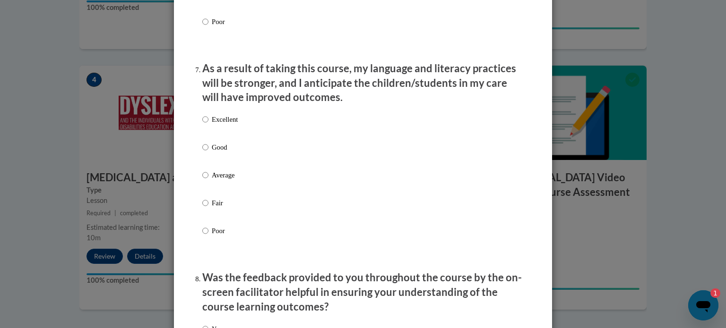
scroll to position [1211, 0]
click at [202, 152] on input "Good" at bounding box center [205, 147] width 6 height 10
radio input "true"
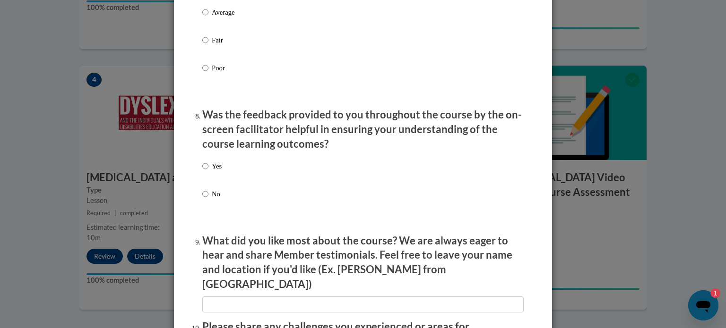
scroll to position [1376, 0]
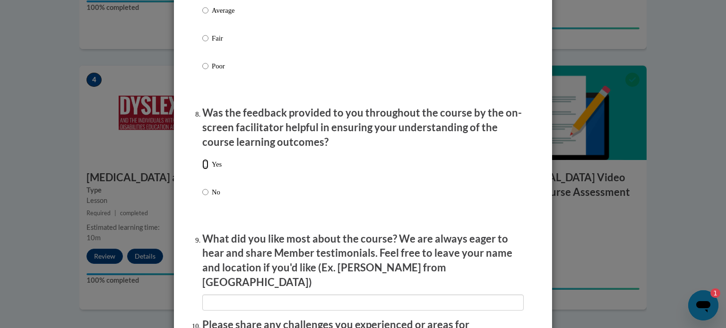
click at [202, 170] on input "Yes" at bounding box center [205, 164] width 6 height 10
radio input "true"
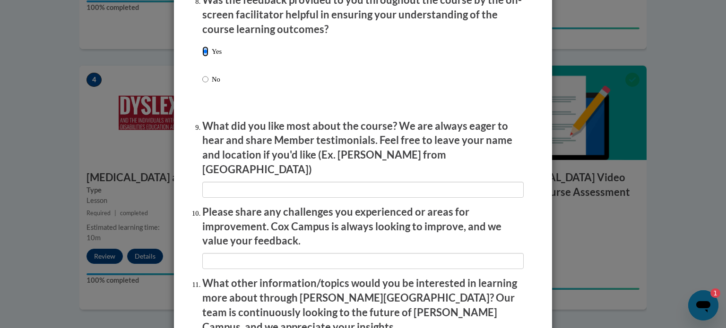
scroll to position [1488, 0]
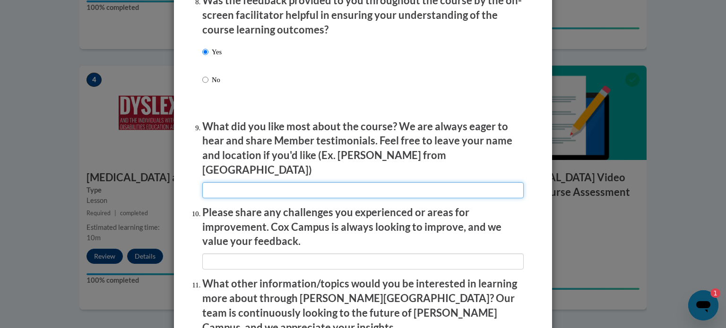
click at [225, 183] on input "textbox" at bounding box center [362, 190] width 321 height 16
type input "I liked the recap and questions at the end of each section"
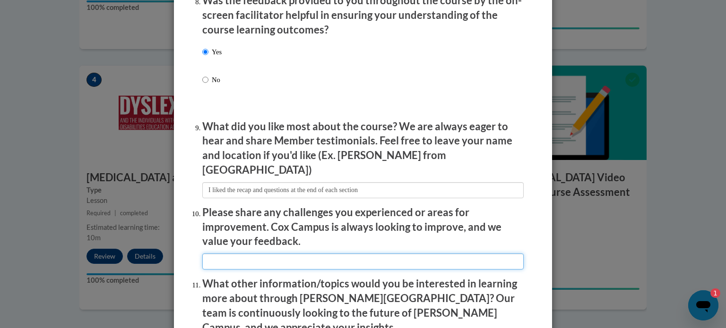
click at [217, 261] on input "textbox" at bounding box center [362, 262] width 321 height 16
click at [257, 257] on input "textbox" at bounding box center [362, 262] width 321 height 16
click at [348, 257] on input "textbox" at bounding box center [362, 262] width 321 height 16
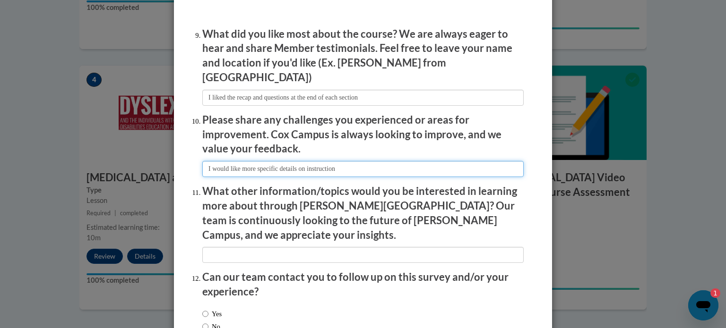
scroll to position [1639, 0]
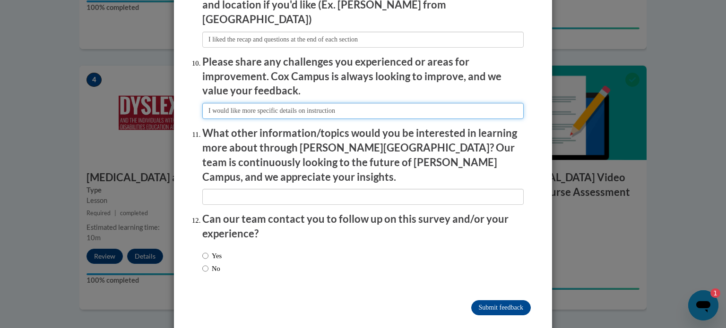
type input "I would like more specific details on instruction"
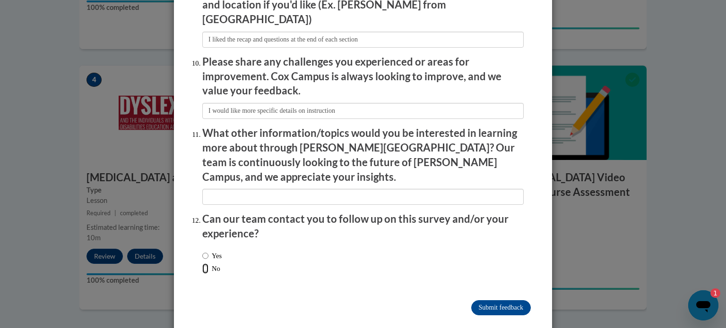
click at [202, 264] on input "No" at bounding box center [205, 269] width 6 height 10
radio input "true"
click at [234, 189] on input "textbox" at bounding box center [362, 197] width 321 height 16
type input "S"
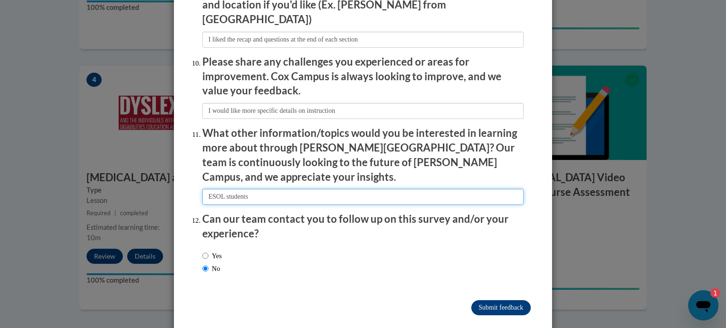
type input "ESOL students"
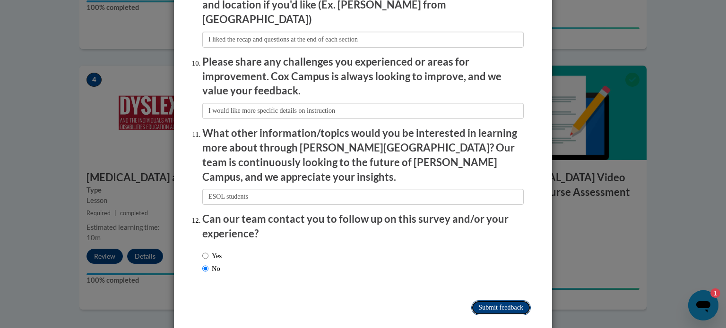
click at [496, 300] on input "Submit feedback" at bounding box center [501, 307] width 60 height 15
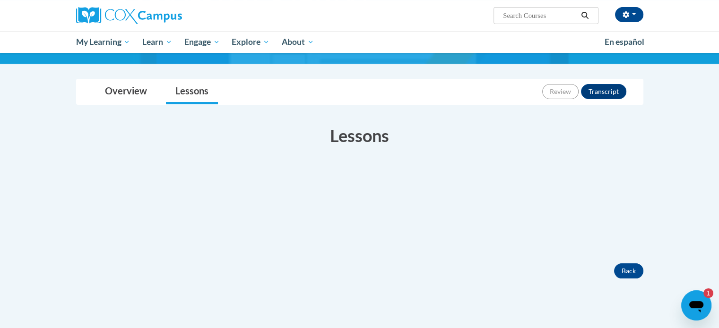
scroll to position [87, 0]
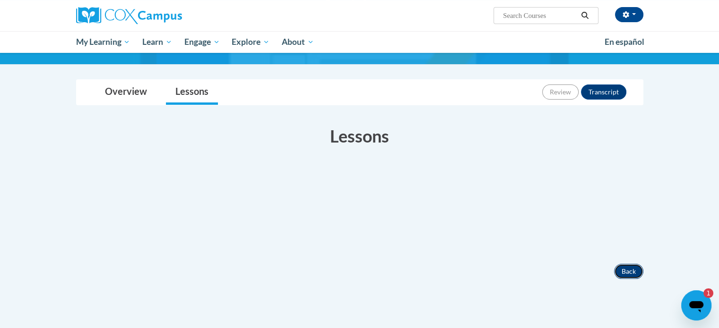
click at [627, 267] on button "Back" at bounding box center [628, 271] width 29 height 15
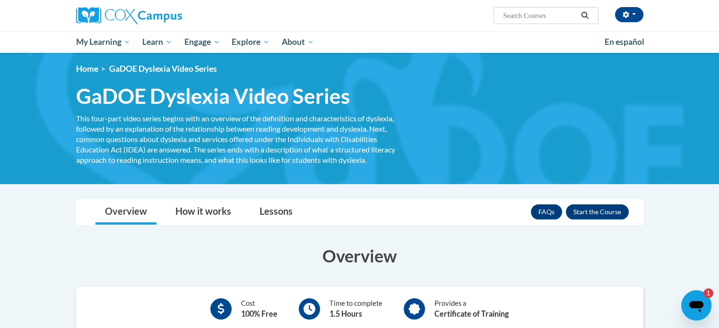
scroll to position [2, 0]
